Goal: Find specific page/section

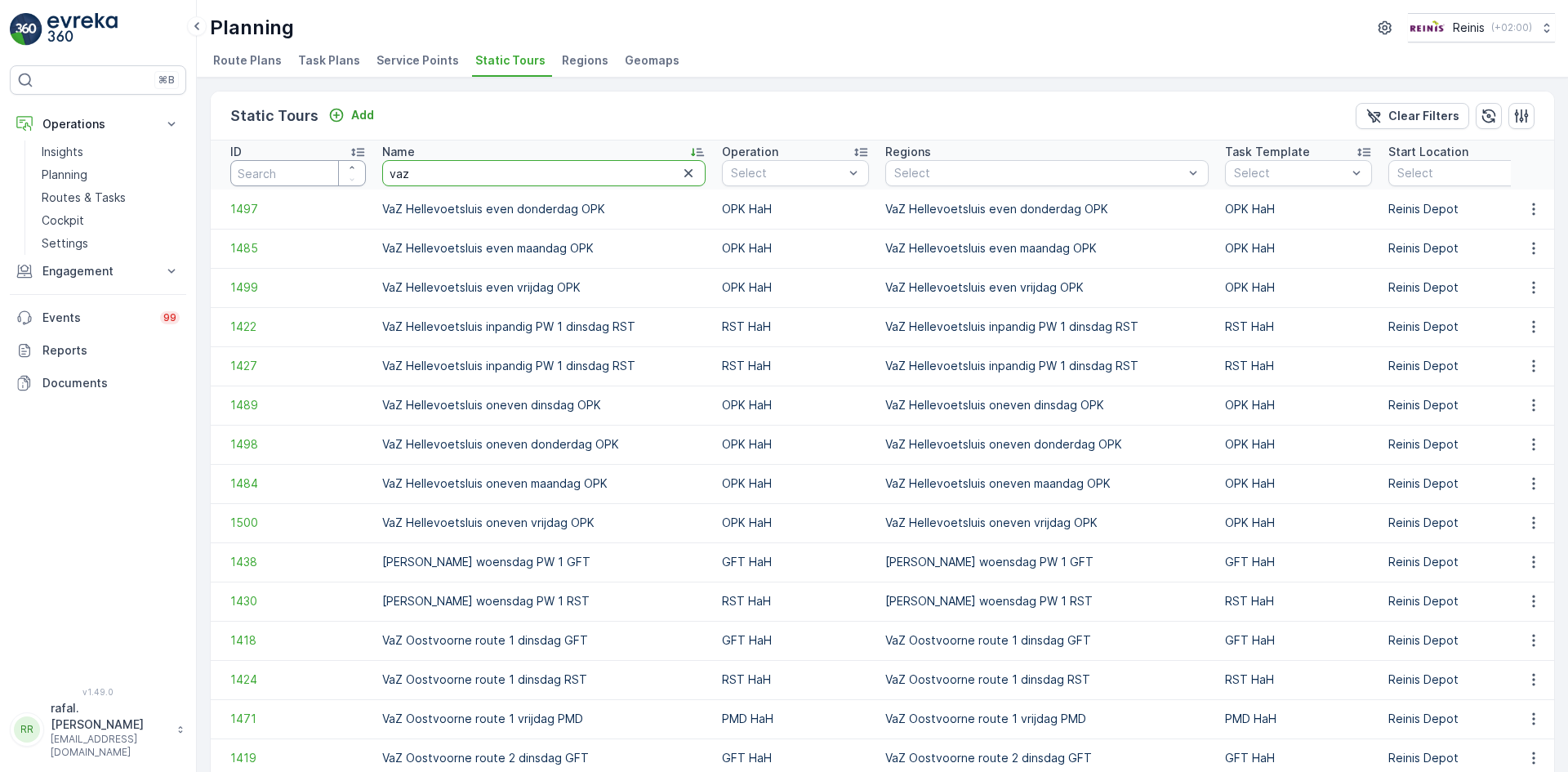
drag, startPoint x: 439, startPoint y: 175, endPoint x: 277, endPoint y: 175, distance: 162.0
click at [277, 175] on tr "ID Name vaz Operation Select Regions Select Task Template Select Start Location…" at bounding box center [1290, 164] width 2159 height 49
type input "grov"
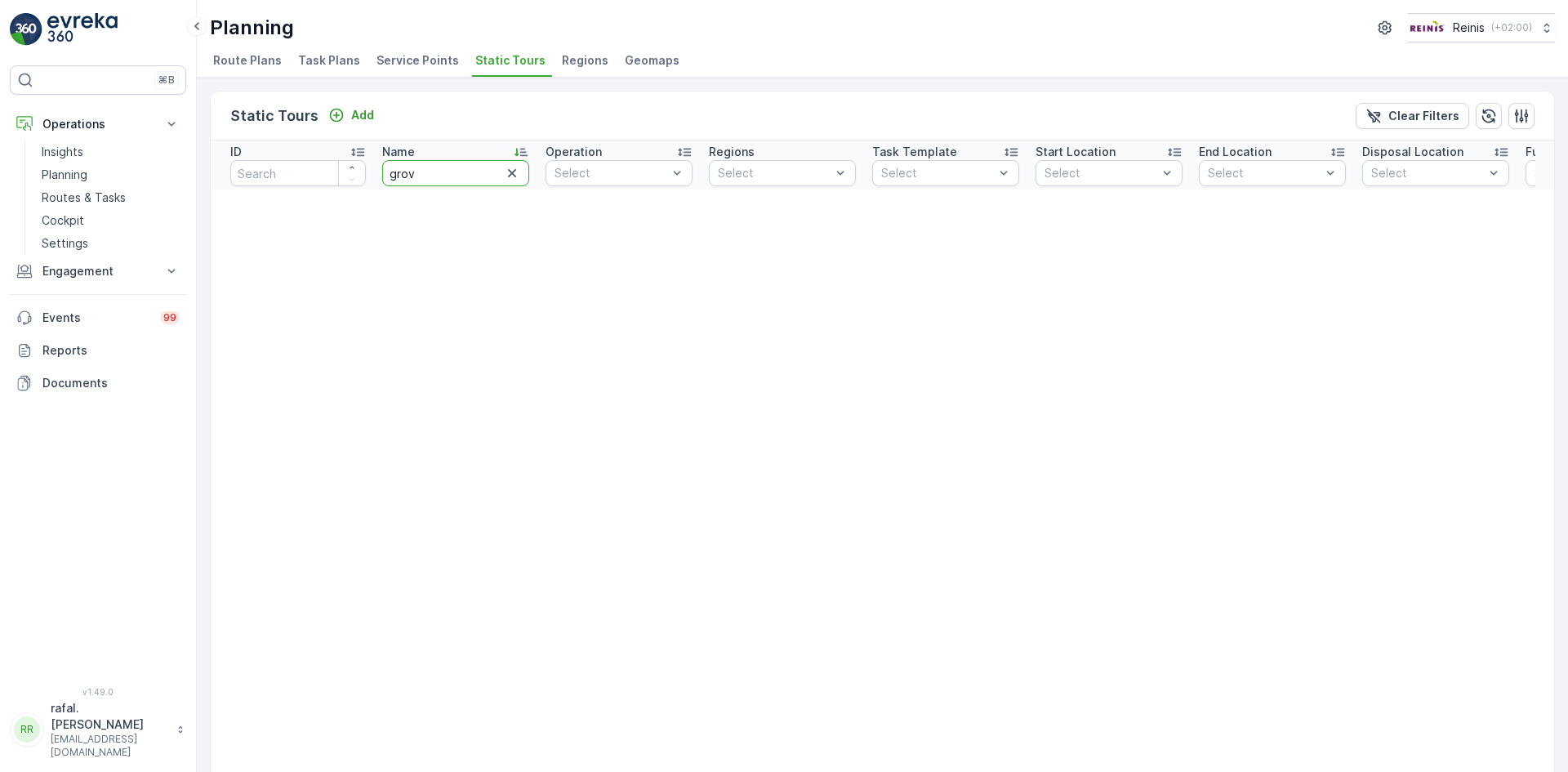
drag, startPoint x: 412, startPoint y: 165, endPoint x: 419, endPoint y: 172, distance: 9.9
click at [419, 170] on input "grov" at bounding box center [456, 173] width 147 height 26
type input "grofv"
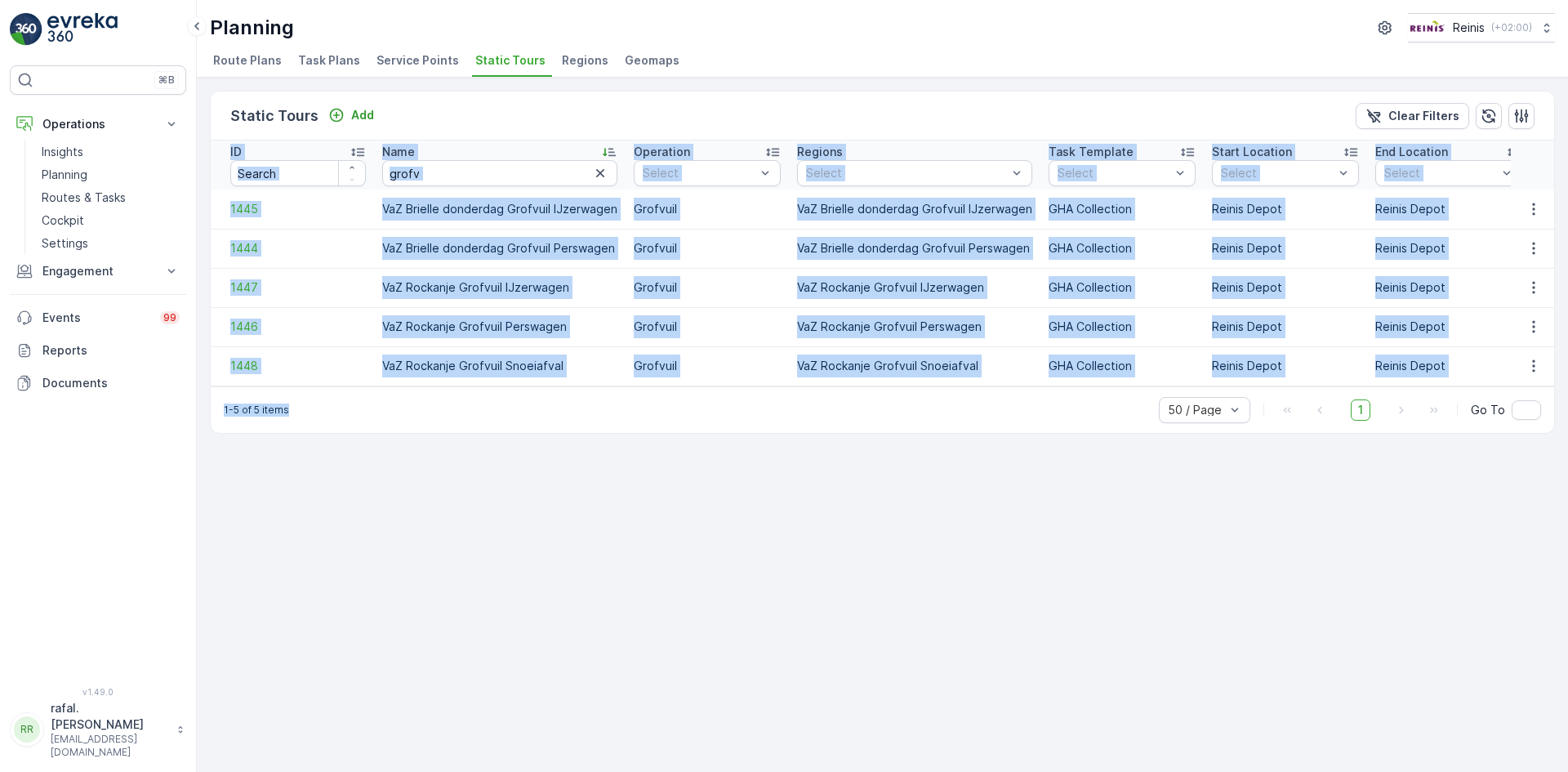
drag, startPoint x: 751, startPoint y: 394, endPoint x: 1020, endPoint y: 392, distance: 269.0
click at [1020, 392] on div "Static Tours Add Clear Filters ID Name grofv Operation Select Regions Select Ta…" at bounding box center [883, 262] width 1346 height 343
click at [785, 459] on div "Static Tours Add Clear Filters ID Name grofv Operation Select Regions Select Ta…" at bounding box center [883, 425] width 1372 height 695
click at [712, 462] on div "Static Tours Add Clear Filters ID Name grofv Operation Select Regions Select Ta…" at bounding box center [883, 425] width 1372 height 695
click at [323, 309] on td "1446" at bounding box center [292, 326] width 164 height 39
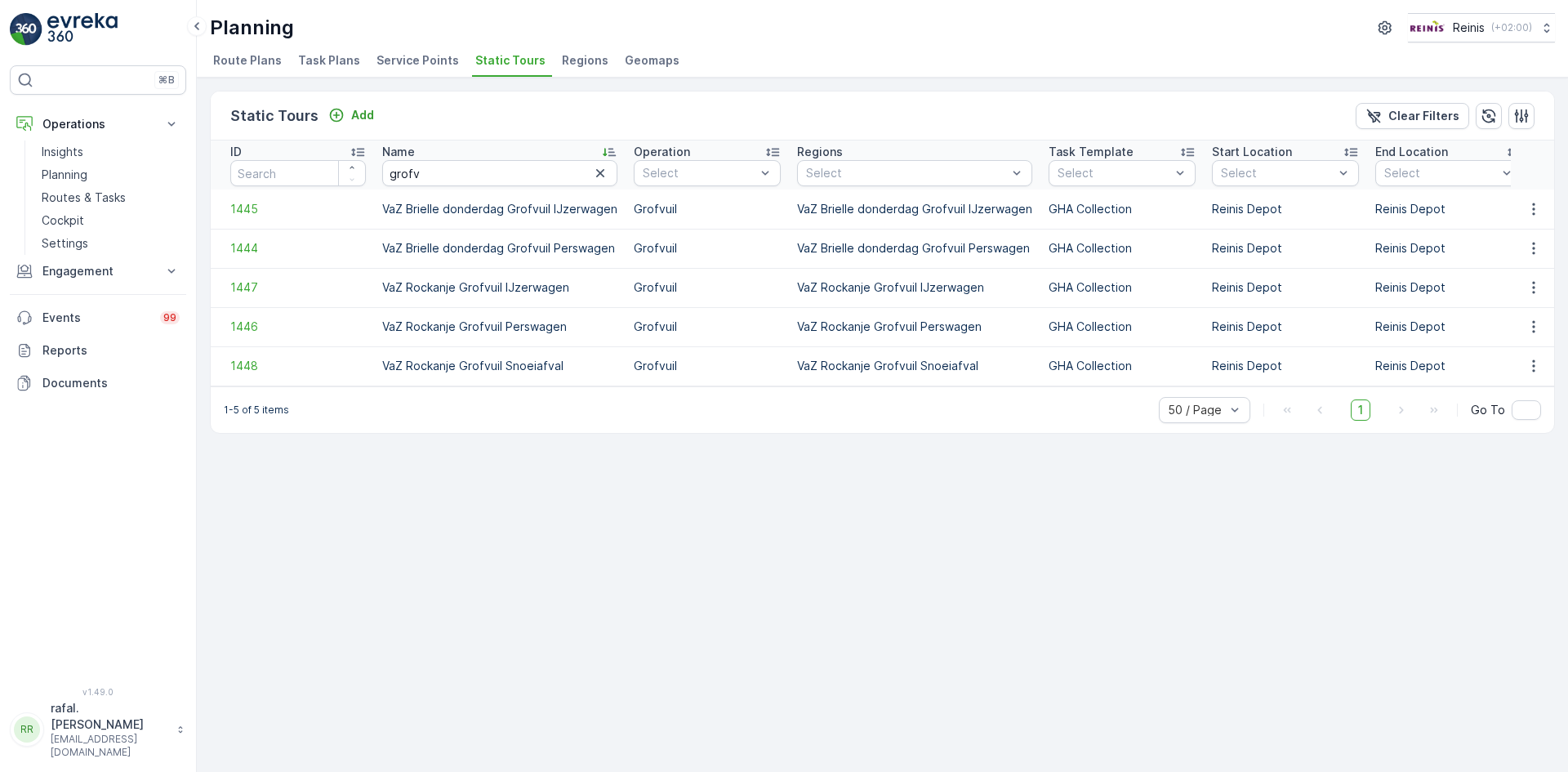
click at [504, 68] on span "Static Tours" at bounding box center [511, 60] width 70 height 16
click at [1540, 204] on icon "button" at bounding box center [1534, 209] width 16 height 16
click at [1517, 229] on span "See More Details" at bounding box center [1505, 233] width 95 height 16
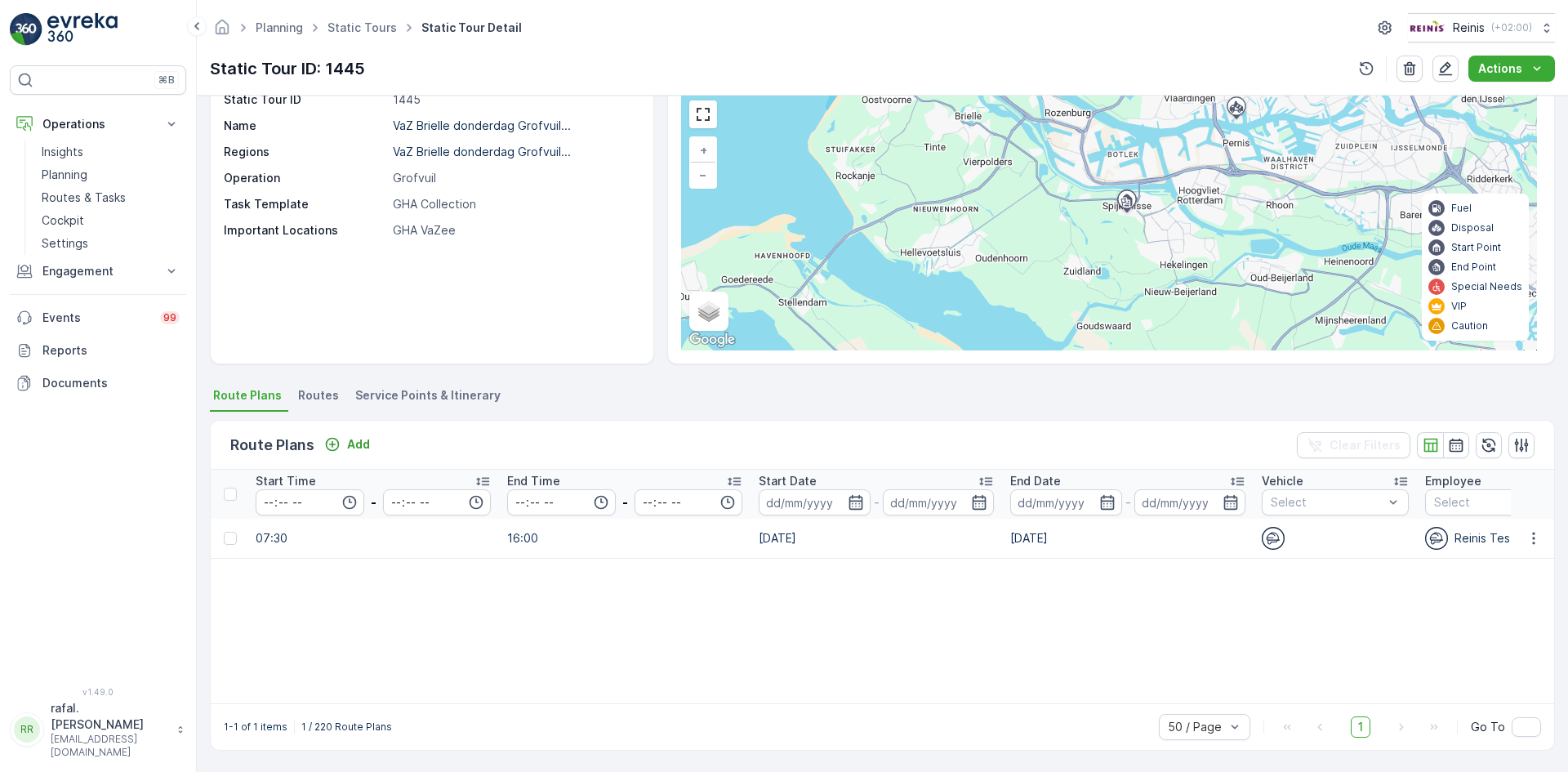
scroll to position [0, 2076]
